Goal: Answer question/provide support

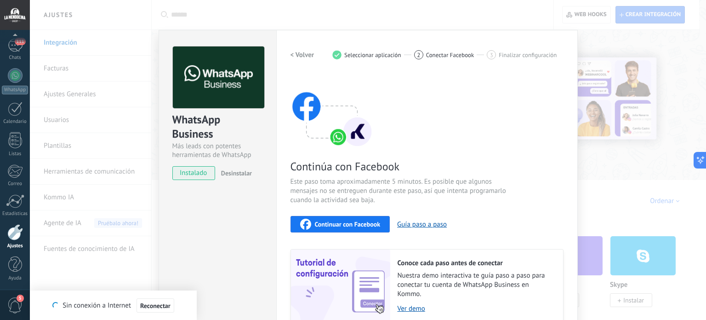
click at [105, 223] on div "WhatsApp Business Más leads con potentes herramientas de WhatsApp instalado Des…" at bounding box center [368, 160] width 676 height 320
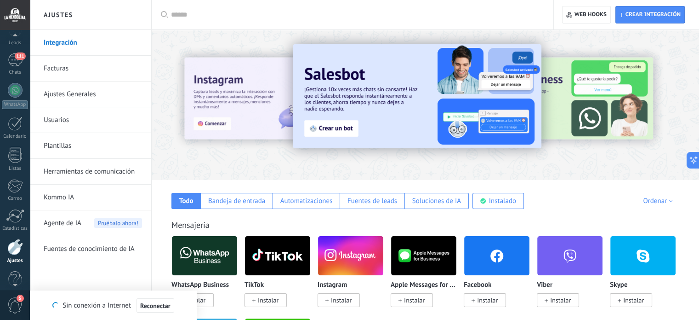
click at [6, 42] on div at bounding box center [15, 37] width 30 height 14
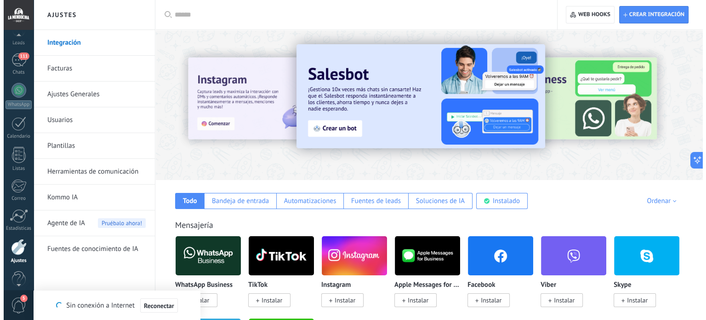
scroll to position [37, 0]
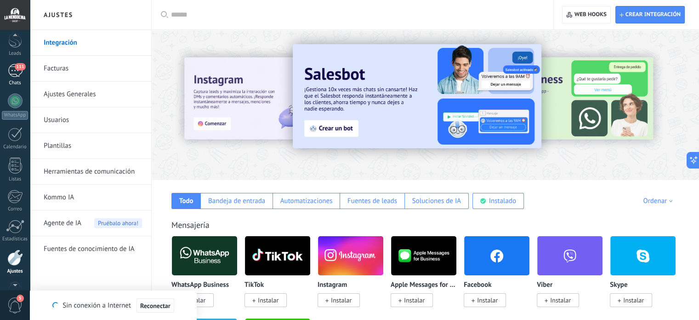
click at [17, 67] on span "111" at bounding box center [20, 66] width 11 height 7
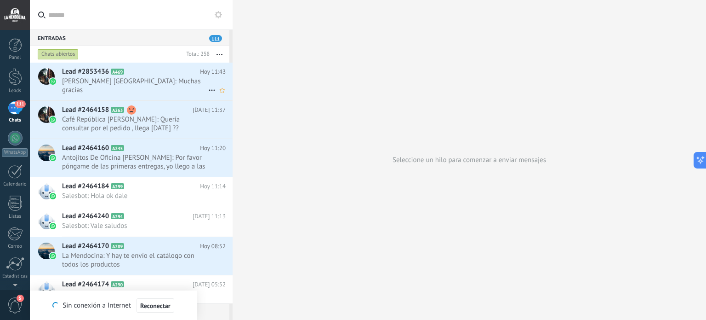
click at [141, 74] on h2 "Lead #2853436 A469" at bounding box center [131, 71] width 138 height 9
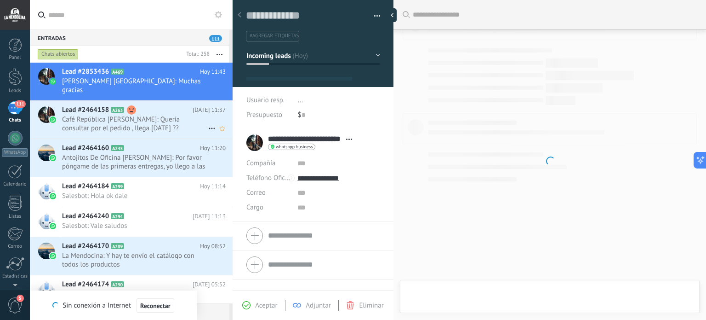
scroll to position [13, 0]
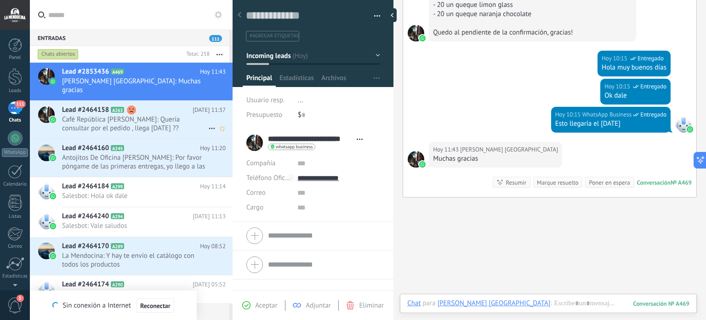
click at [145, 105] on h2 "Lead #2464158 A263" at bounding box center [127, 109] width 131 height 9
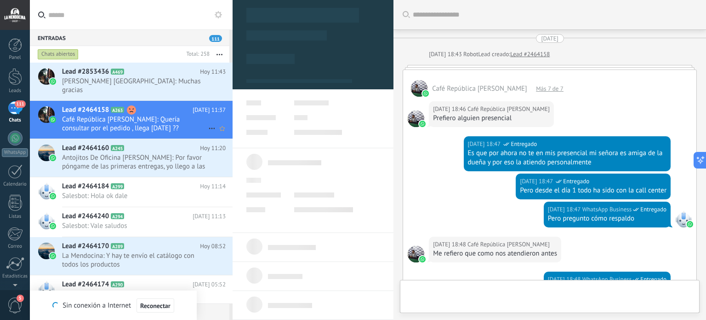
type textarea "**********"
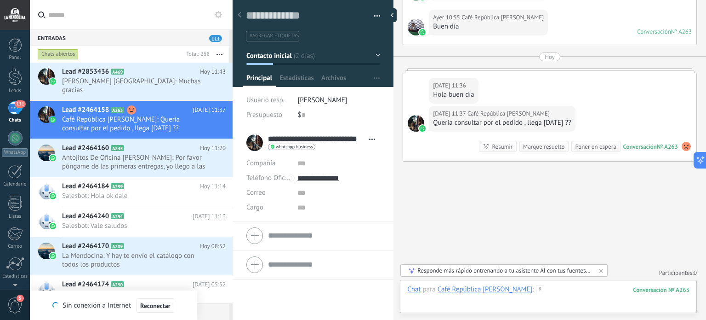
click at [565, 298] on div at bounding box center [548, 299] width 282 height 28
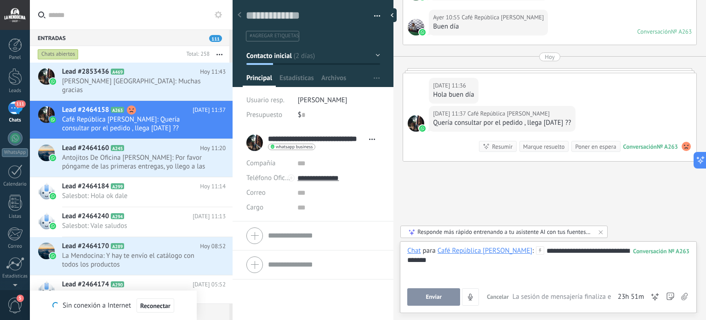
click at [442, 303] on button "Enviar" at bounding box center [433, 296] width 53 height 17
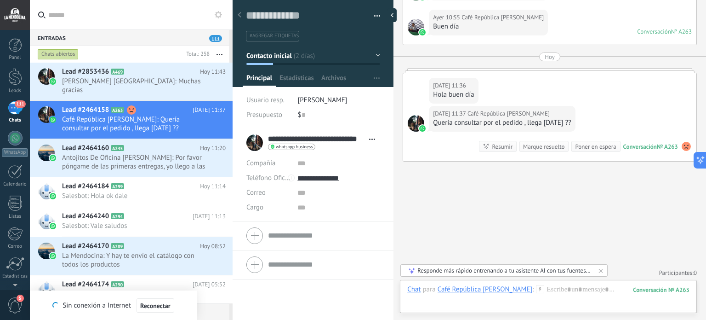
scroll to position [864, 0]
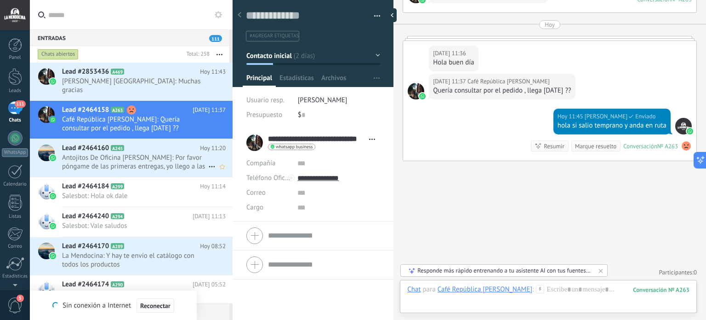
click at [163, 143] on h2 "Lead #2464160 A245" at bounding box center [131, 147] width 138 height 9
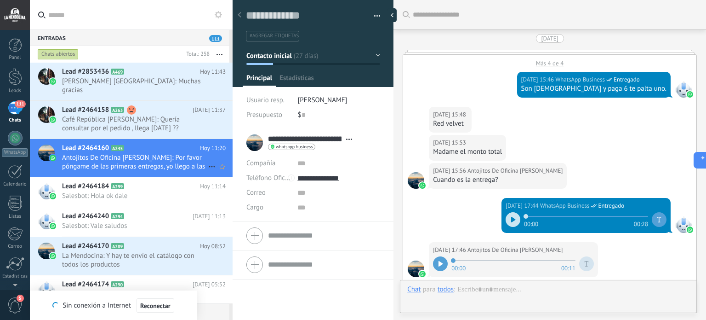
type textarea "**********"
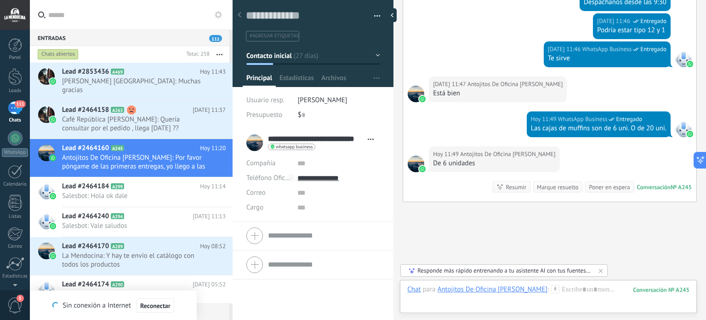
scroll to position [2296, 0]
